Goal: Task Accomplishment & Management: Use online tool/utility

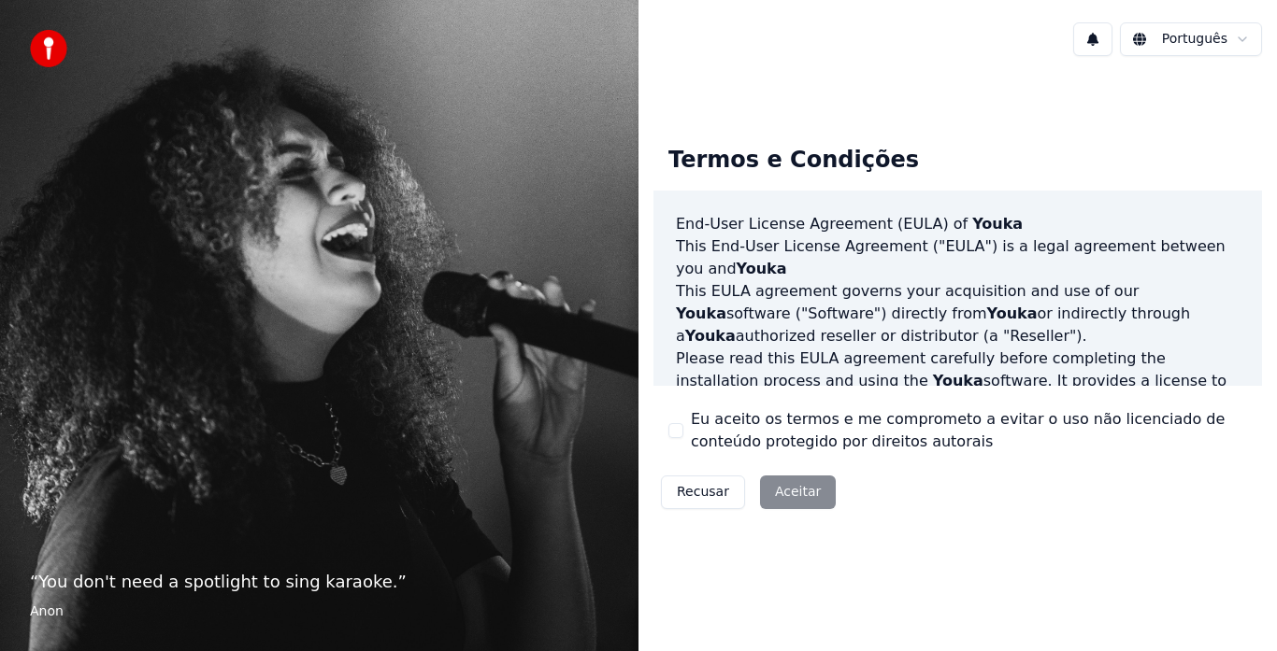
click at [675, 432] on button "Eu aceito os termos e me comprometo a evitar o uso não licenciado de conteúdo p…" at bounding box center [675, 430] width 15 height 15
click at [778, 489] on button "Aceitar" at bounding box center [798, 493] width 76 height 34
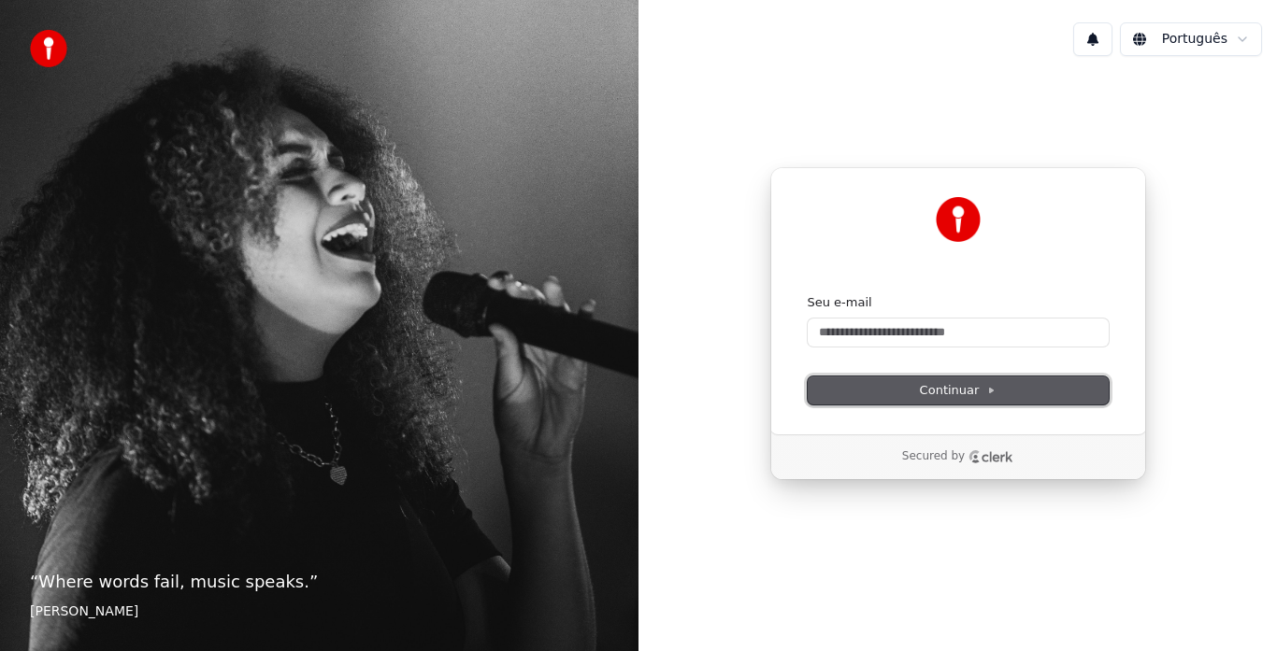
click at [948, 392] on span "Continuar" at bounding box center [958, 390] width 77 height 17
click at [903, 408] on div "Continuar com Google ou Seu e-mail Continuar" at bounding box center [958, 300] width 376 height 267
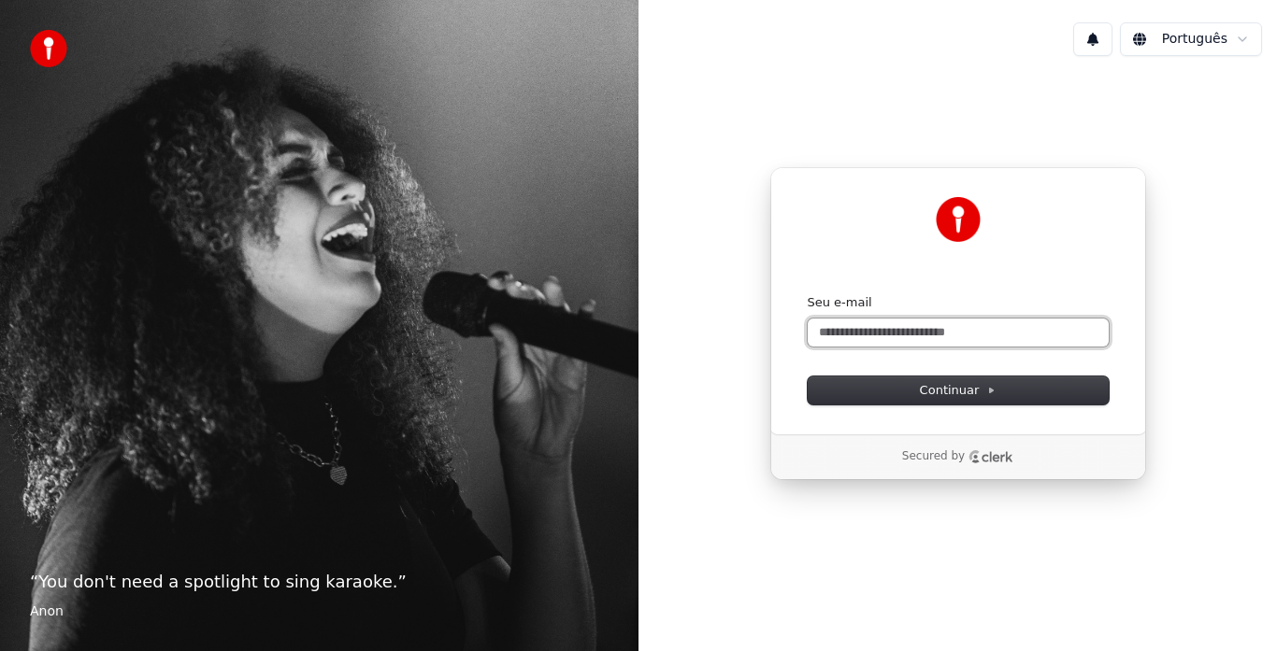
click at [850, 336] on input "Seu e-mail" at bounding box center [957, 333] width 301 height 28
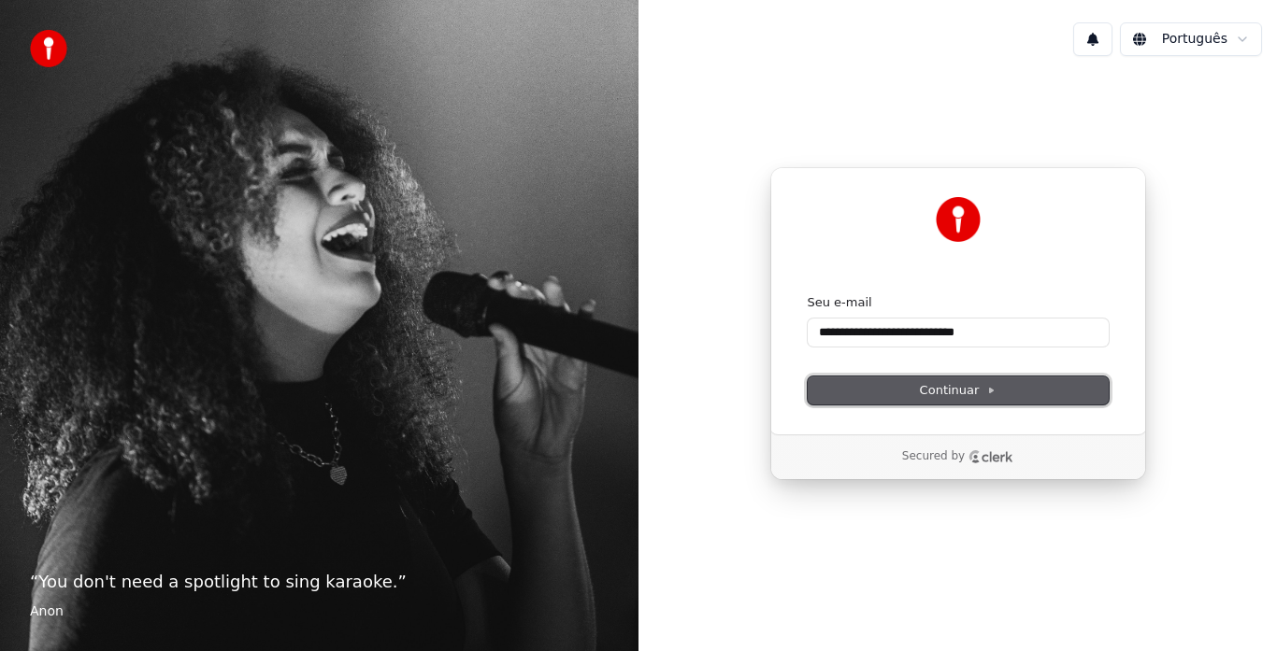
click at [913, 379] on button "Continuar" at bounding box center [957, 391] width 301 height 28
type input "**********"
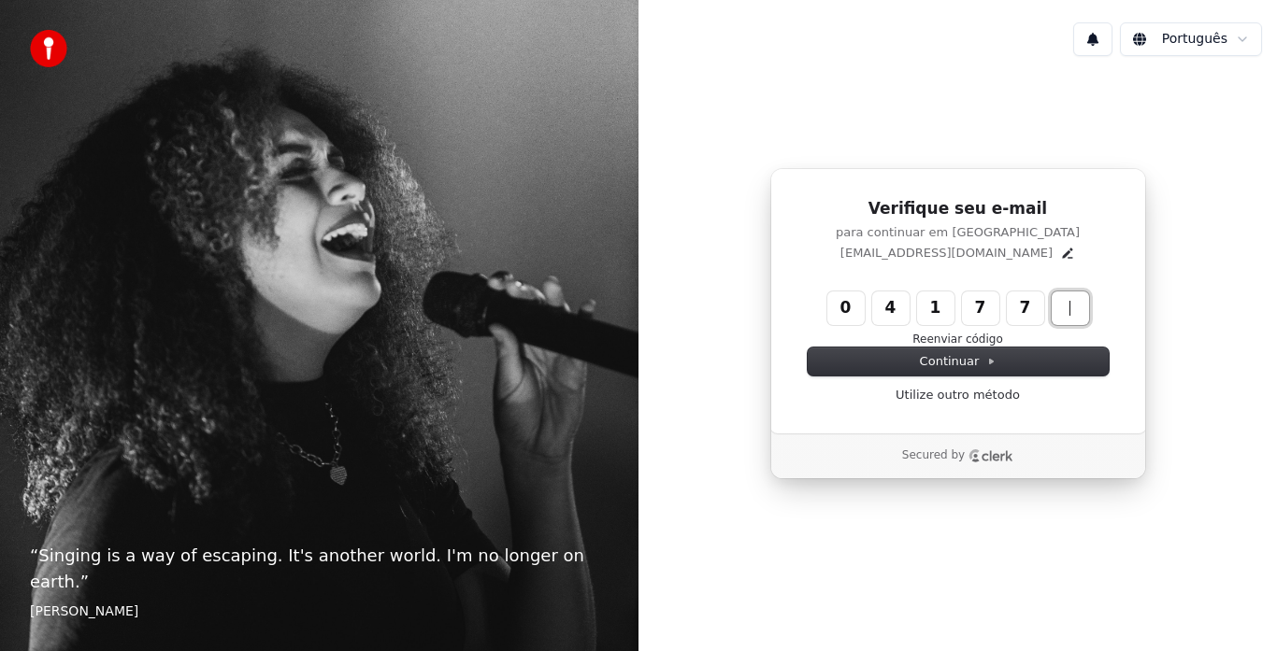
type input "******"
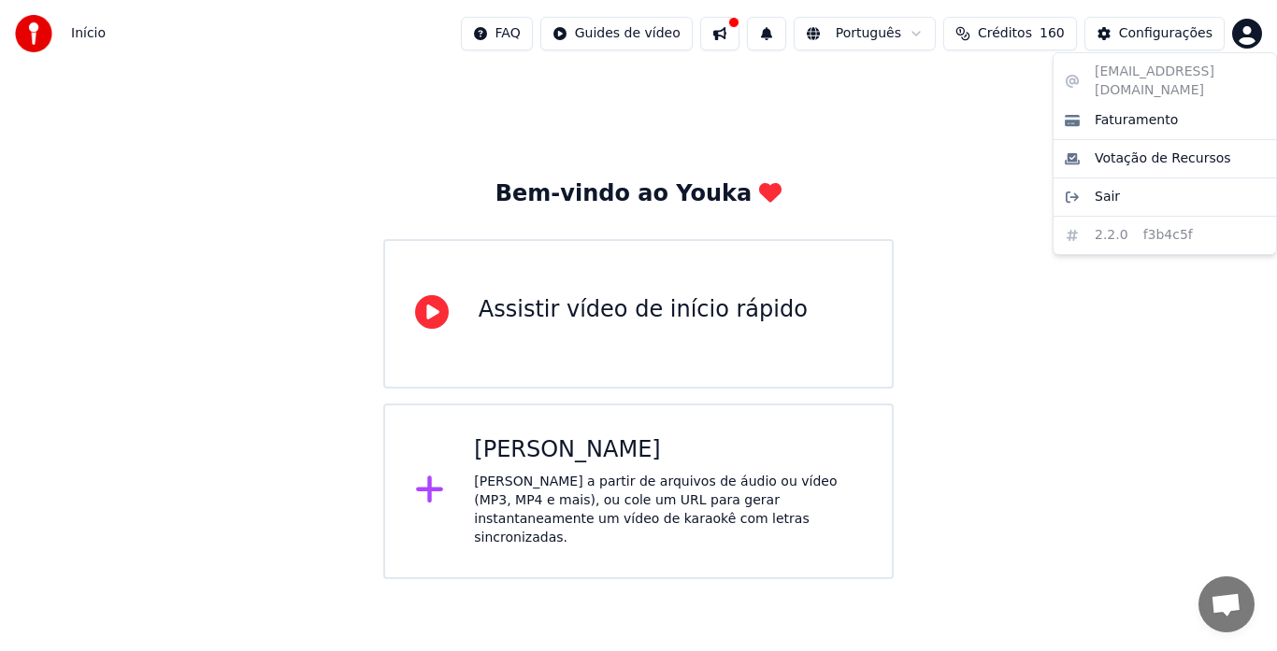
click at [1249, 32] on html "Início FAQ Guides de vídeo Português Créditos 160 Configurações Bem-vindo ao Yo…" at bounding box center [638, 289] width 1277 height 579
click at [1020, 293] on html "Início FAQ Guides de vídeo Português Créditos 160 Configurações Bem-vindo ao Yo…" at bounding box center [638, 289] width 1277 height 579
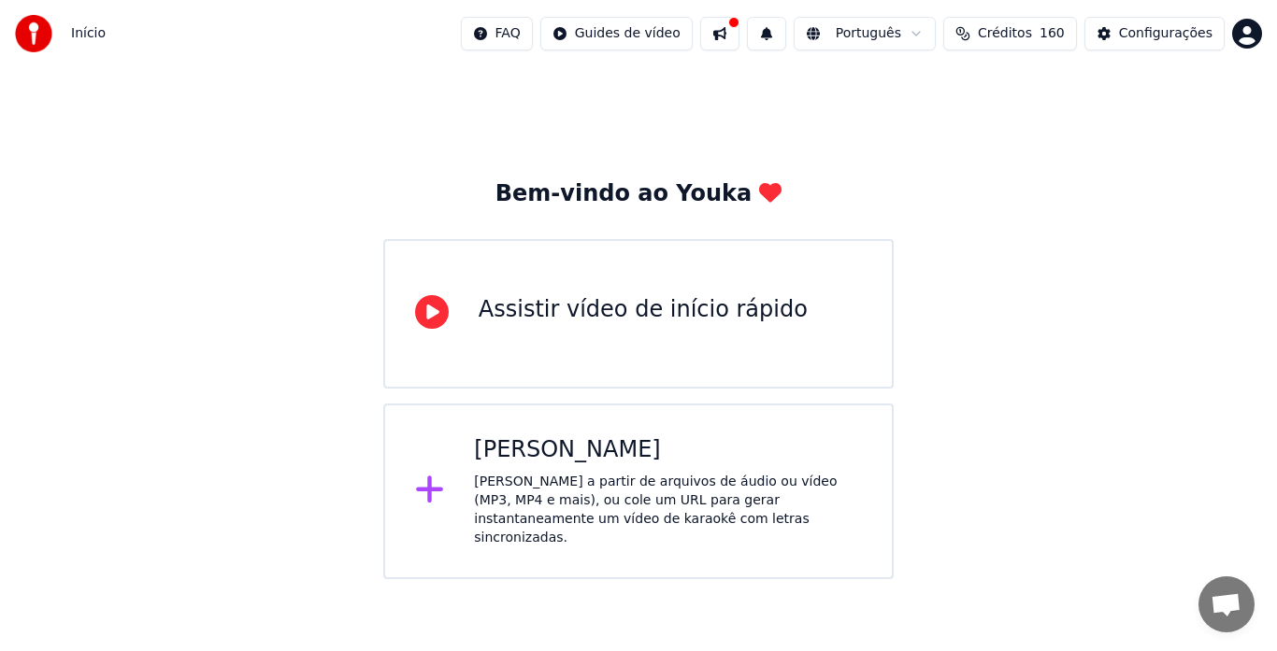
click at [545, 417] on div "Criar Karaokê Crie karaokê a partir de arquivos de áudio ou vídeo (MP3, MP4 e m…" at bounding box center [638, 492] width 510 height 176
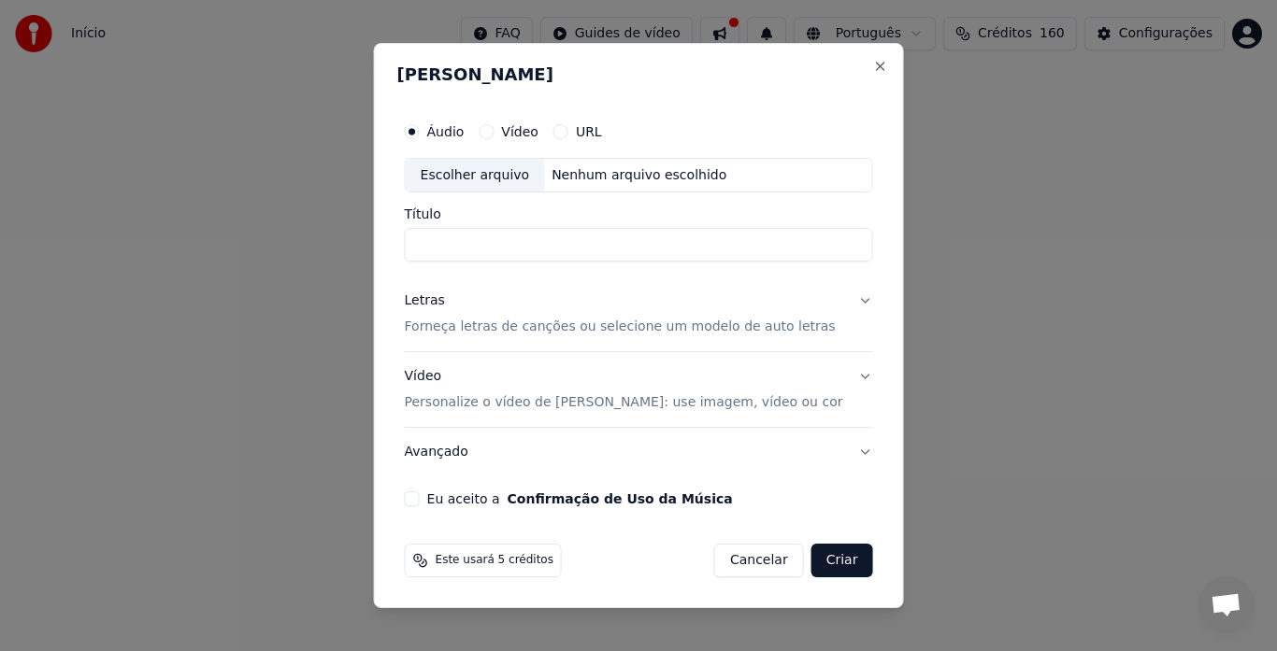
click at [725, 568] on button "Cancelar" at bounding box center [759, 561] width 90 height 34
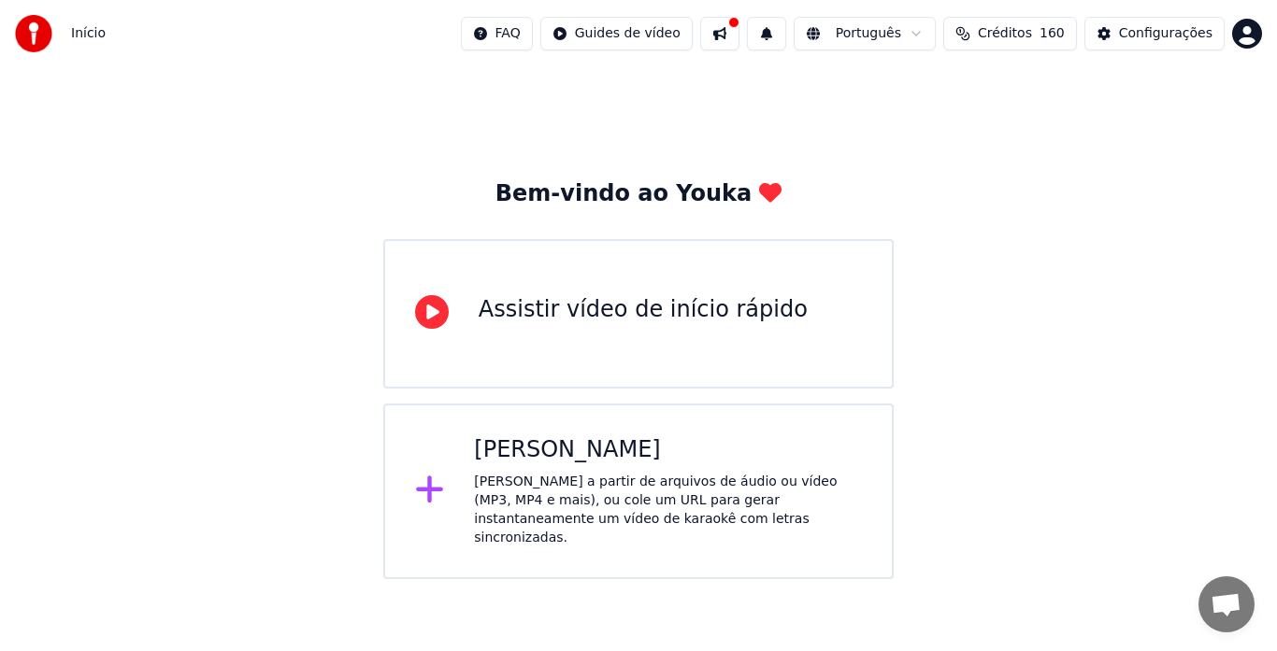
click at [739, 49] on button at bounding box center [719, 34] width 39 height 34
click at [692, 119] on div "Bem-vindo ao Youka Assistir vídeo de início rápido Criar Karaokê Crie karaokê a…" at bounding box center [638, 323] width 1277 height 512
click at [45, 38] on img at bounding box center [33, 33] width 37 height 37
click at [84, 38] on span "Início" at bounding box center [88, 33] width 35 height 19
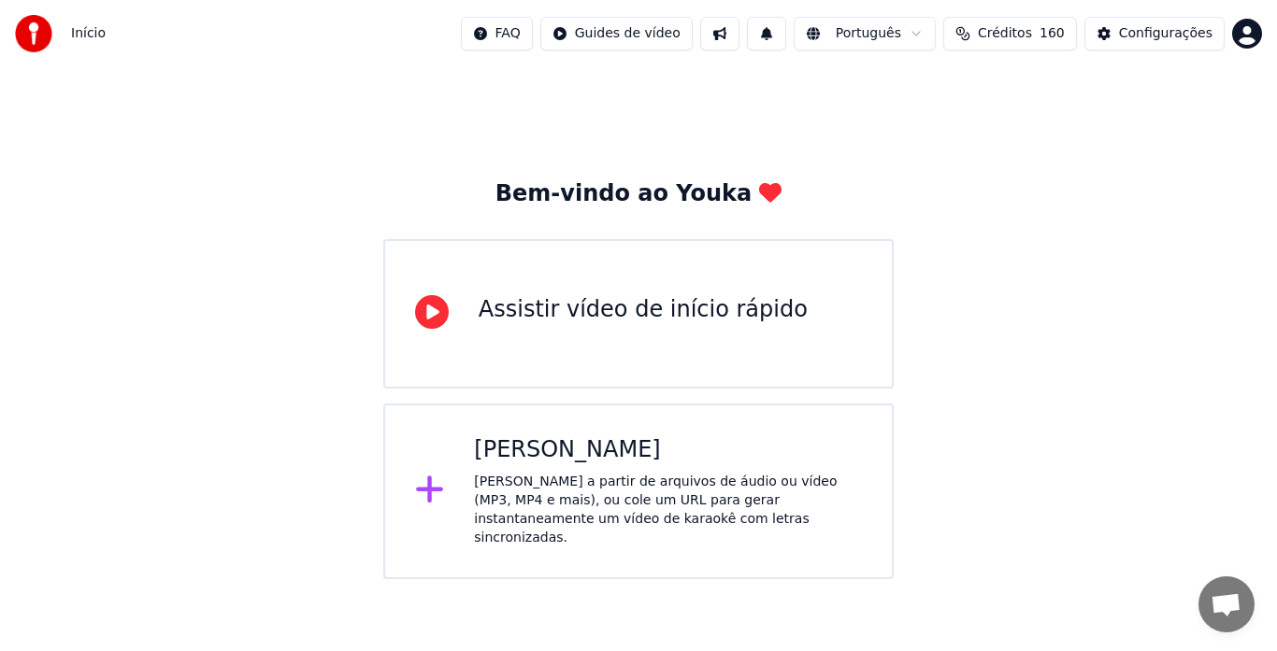
click at [495, 292] on div "Assistir vídeo de início rápido" at bounding box center [638, 314] width 510 height 150
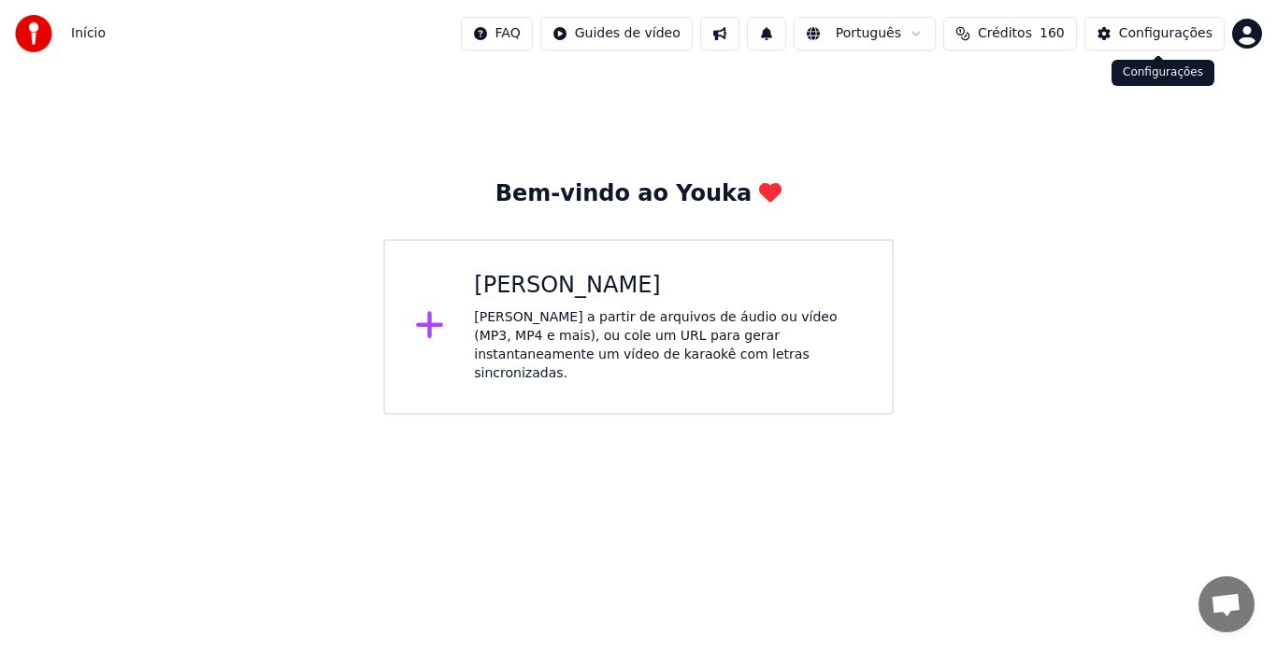
click at [1124, 31] on button "Configurações" at bounding box center [1154, 34] width 140 height 34
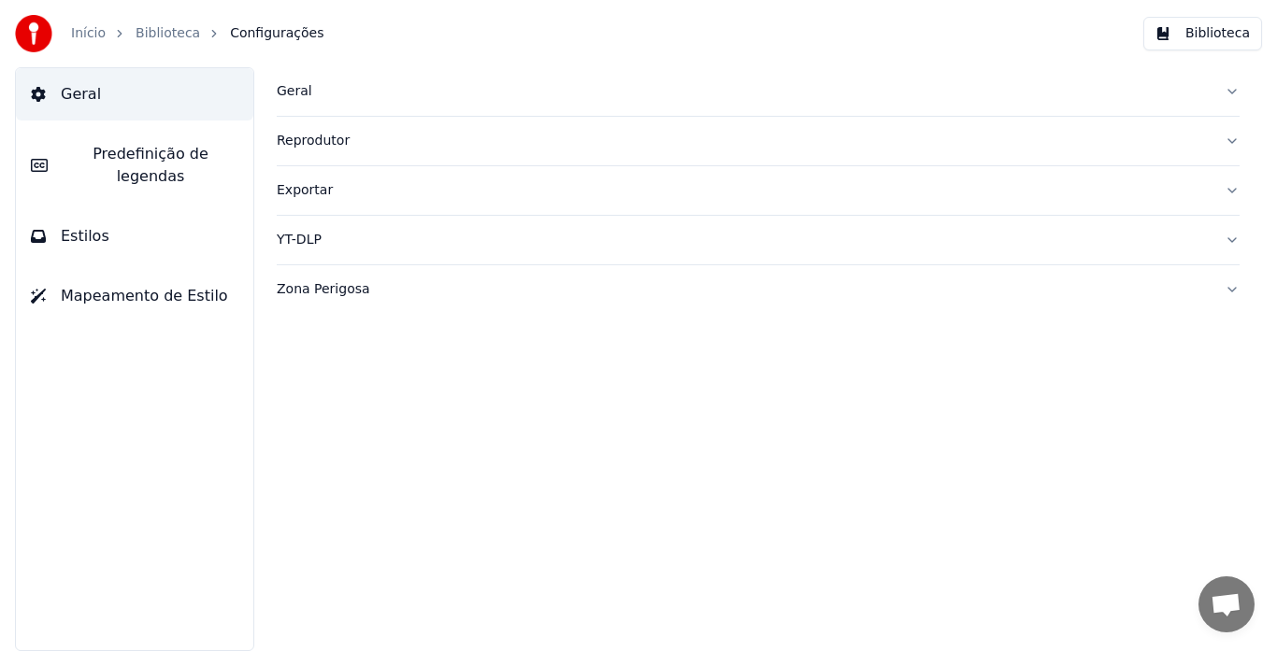
click at [421, 186] on div "Exportar" at bounding box center [743, 190] width 933 height 19
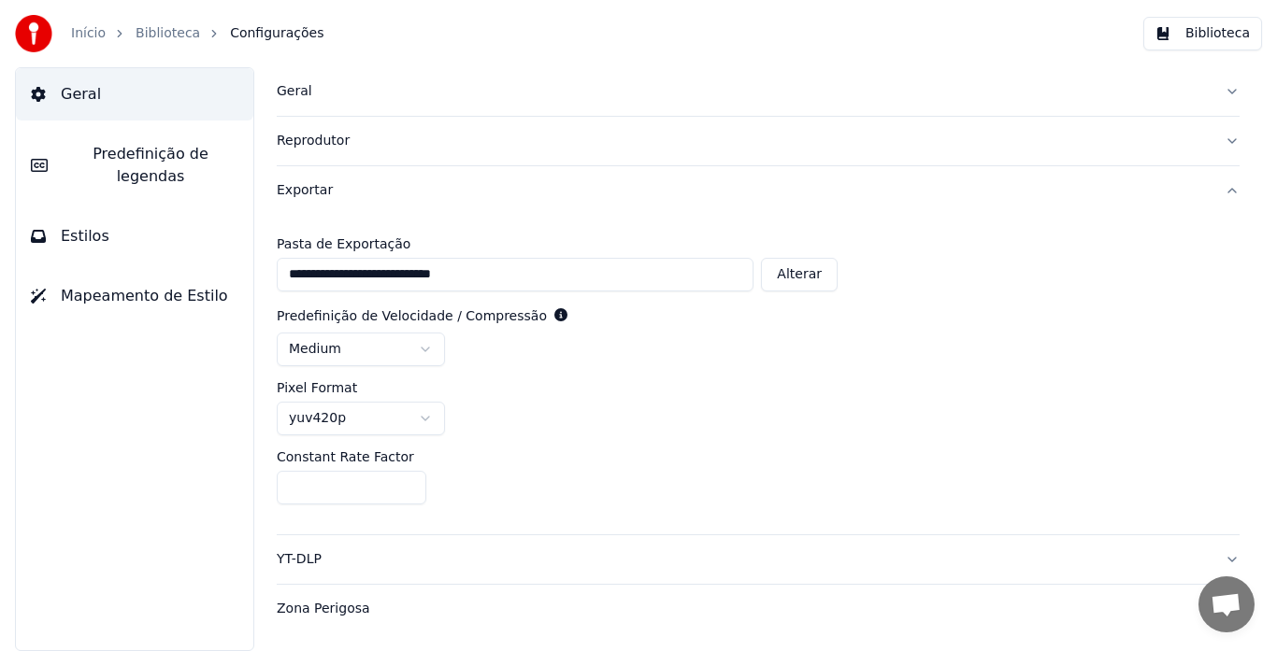
click at [421, 186] on div "Exportar" at bounding box center [743, 190] width 933 height 19
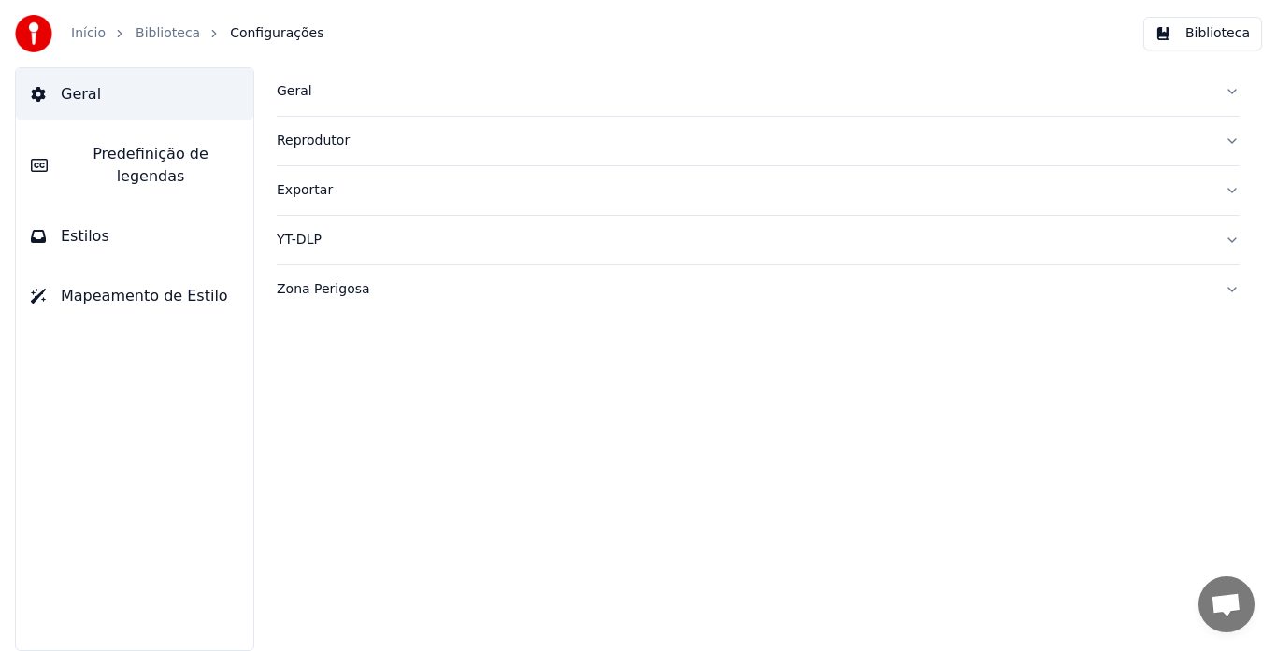
click at [161, 36] on link "Biblioteca" at bounding box center [167, 33] width 64 height 19
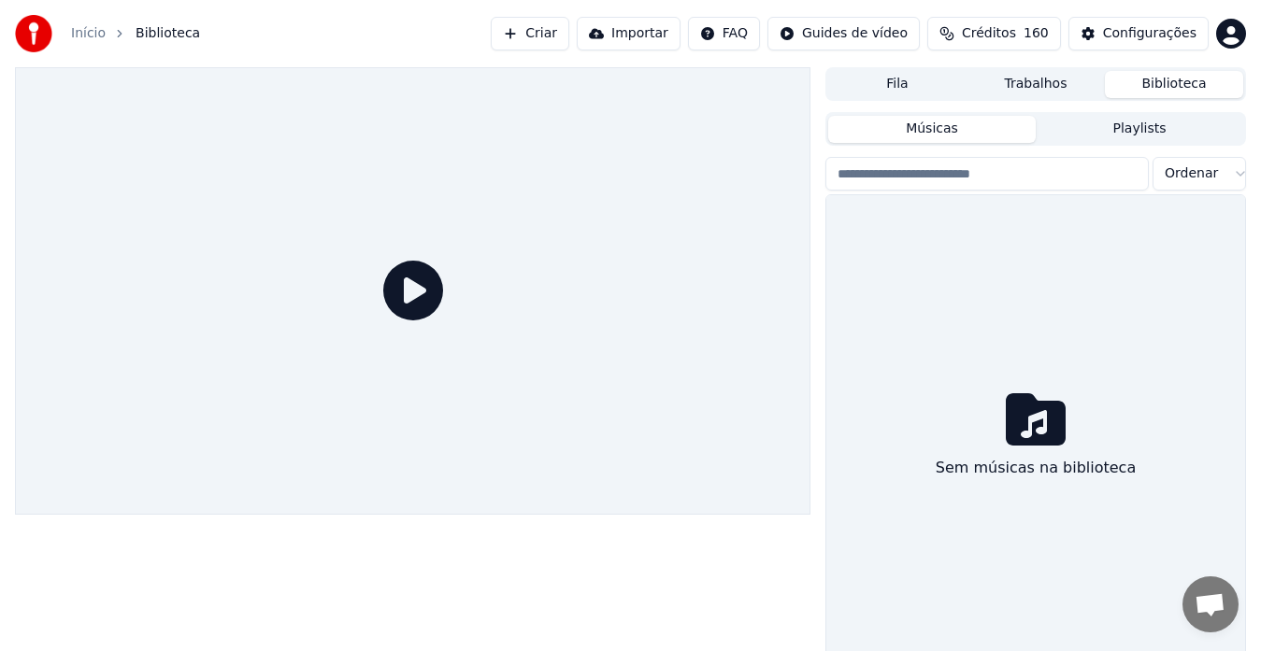
click at [667, 38] on button "Importar" at bounding box center [629, 34] width 104 height 34
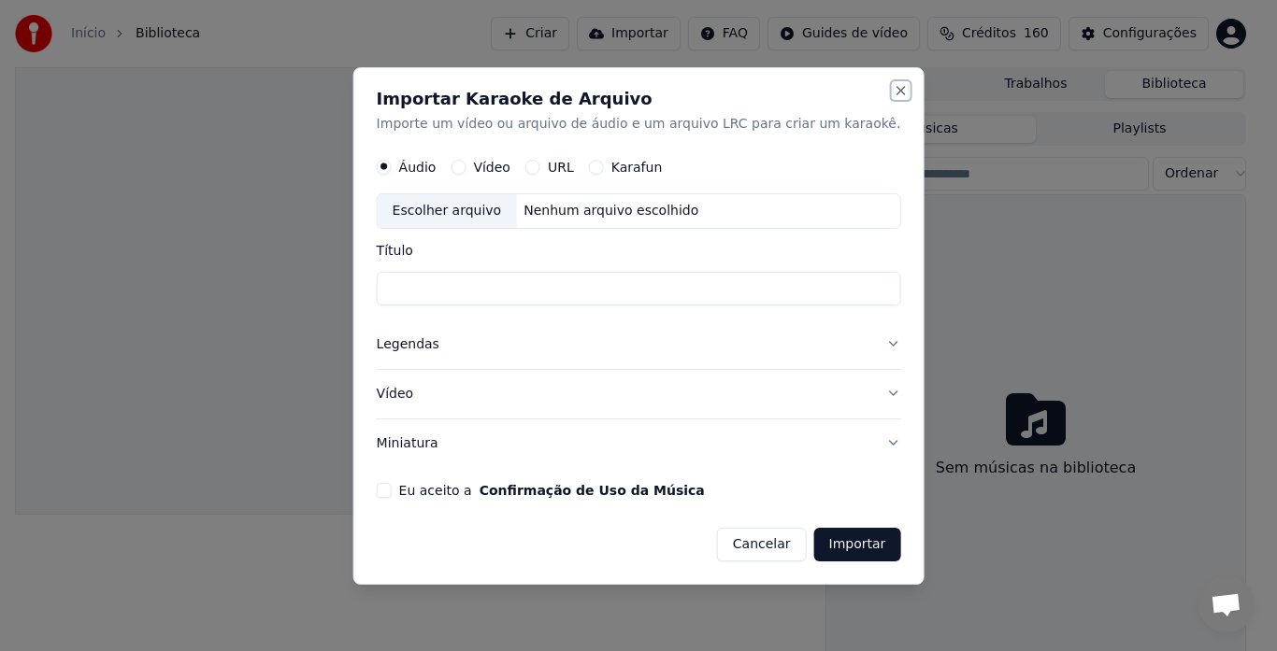
click at [892, 97] on button "Close" at bounding box center [899, 90] width 15 height 15
